Goal: Information Seeking & Learning: Learn about a topic

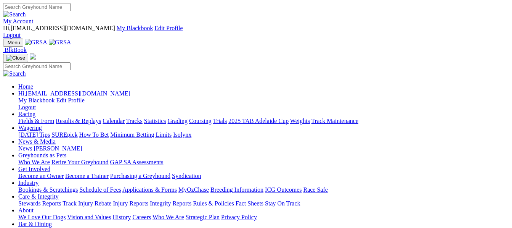
click at [22, 117] on link "Fields & Form" at bounding box center [36, 120] width 36 height 6
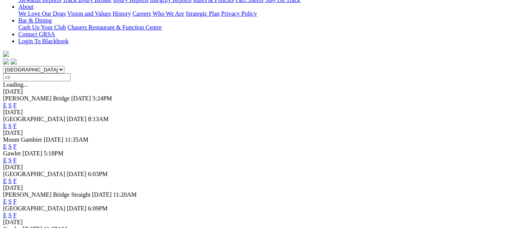
scroll to position [218, 0]
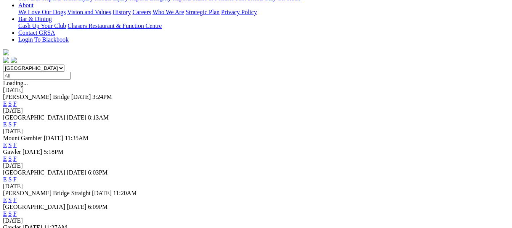
click at [17, 196] on link "F" at bounding box center [14, 199] width 3 height 6
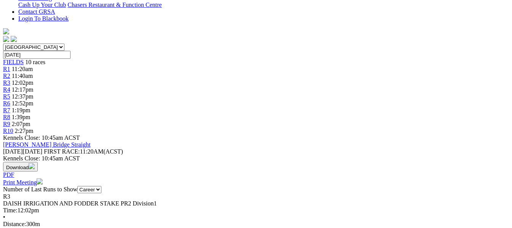
scroll to position [244, 0]
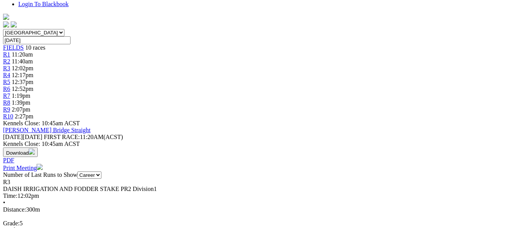
scroll to position [259, 0]
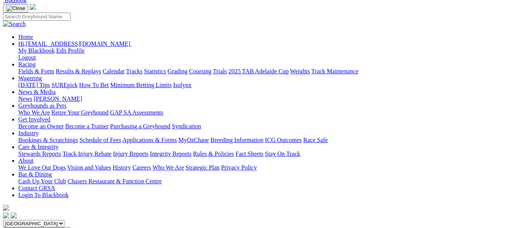
scroll to position [51, 0]
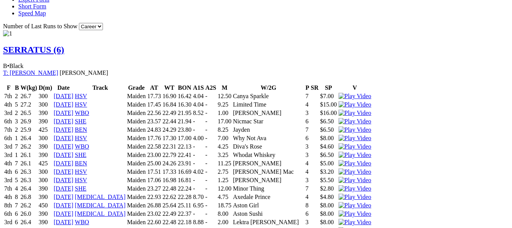
scroll to position [568, 0]
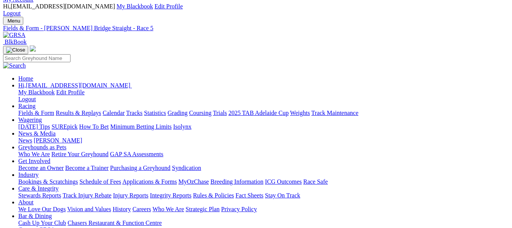
scroll to position [0, 0]
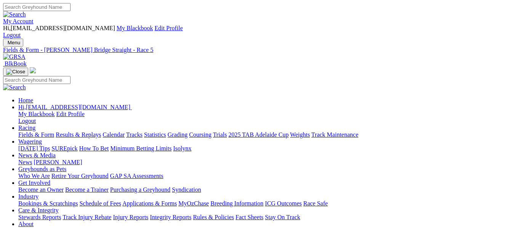
drag, startPoint x: 0, startPoint y: 0, endPoint x: 384, endPoint y: 120, distance: 402.4
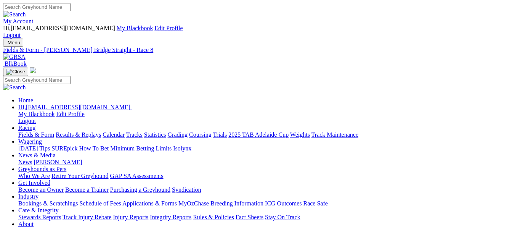
drag, startPoint x: 0, startPoint y: 0, endPoint x: 384, endPoint y: 120, distance: 402.4
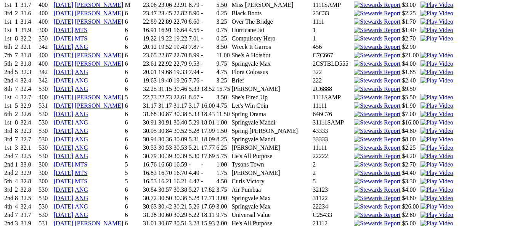
scroll to position [3790, 0]
